Goal: Transaction & Acquisition: Purchase product/service

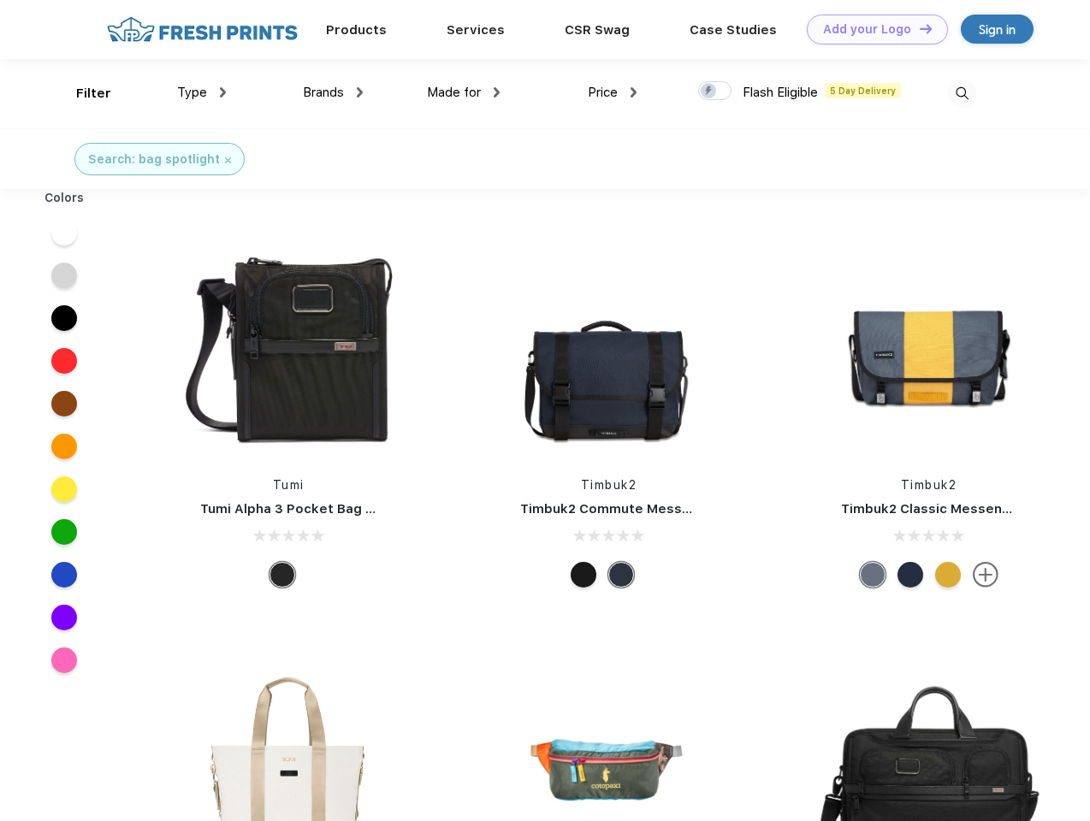
click at [871, 29] on link "Add your Logo Design Tool" at bounding box center [877, 30] width 141 height 30
click at [0, 0] on div "Design Tool" at bounding box center [0, 0] width 0 height 0
click at [918, 28] on link "Add your Logo Design Tool" at bounding box center [877, 30] width 141 height 30
click at [82, 93] on div "Filter" at bounding box center [93, 94] width 35 height 20
click at [202, 92] on span "Type" at bounding box center [192, 92] width 30 height 15
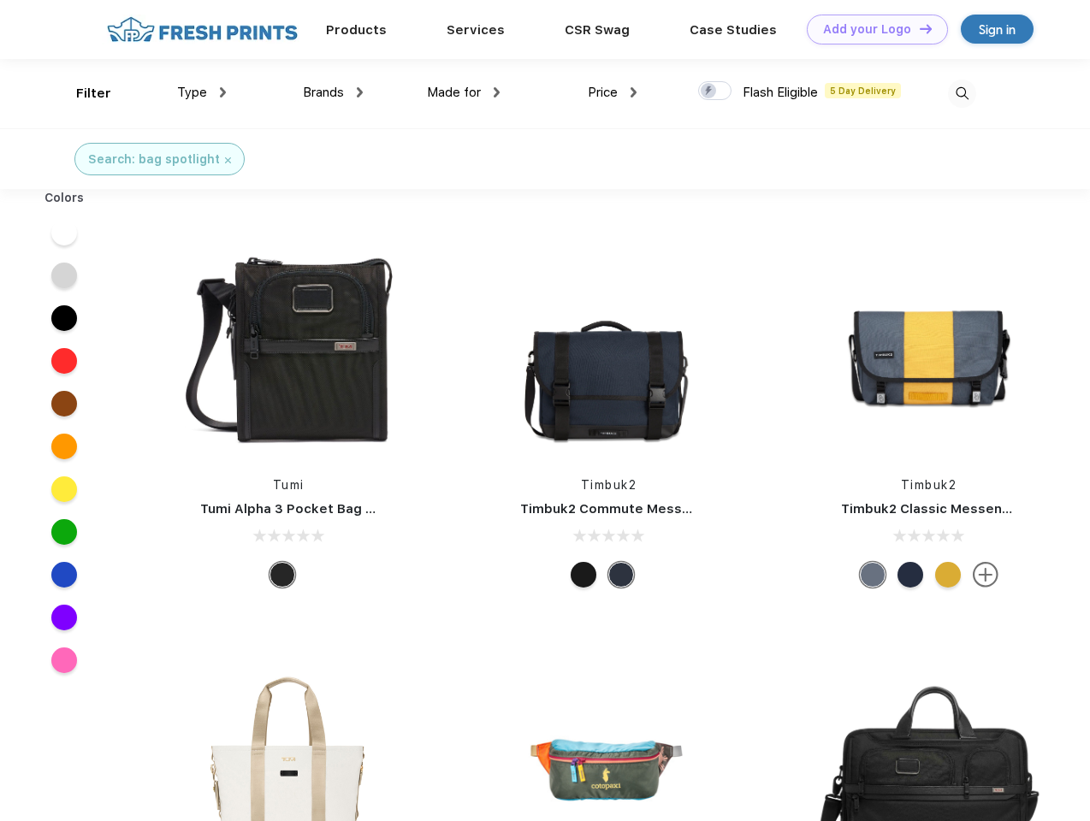
click at [333, 92] on span "Brands" at bounding box center [323, 92] width 41 height 15
click at [464, 92] on span "Made for" at bounding box center [454, 92] width 54 height 15
click at [613, 92] on span "Price" at bounding box center [603, 92] width 30 height 15
click at [715, 92] on div at bounding box center [714, 90] width 33 height 19
click at [709, 92] on input "checkbox" at bounding box center [703, 85] width 11 height 11
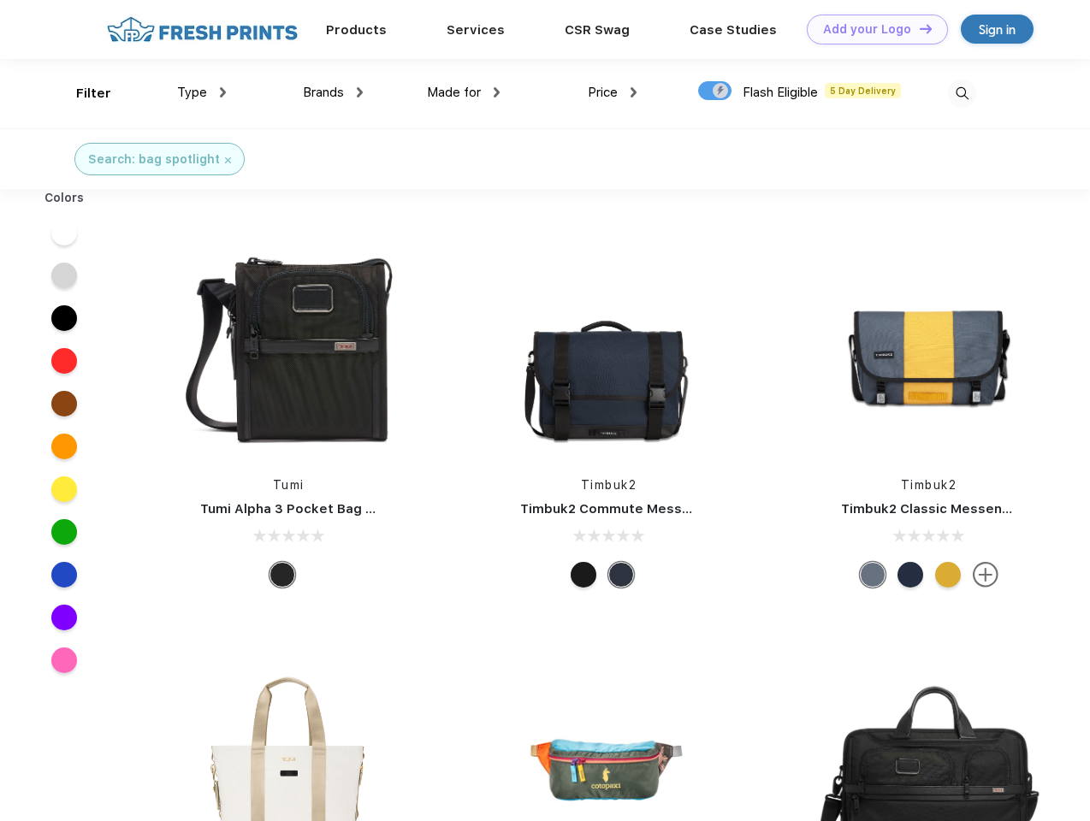
click at [962, 93] on img at bounding box center [962, 94] width 28 height 28
